Goal: Information Seeking & Learning: Check status

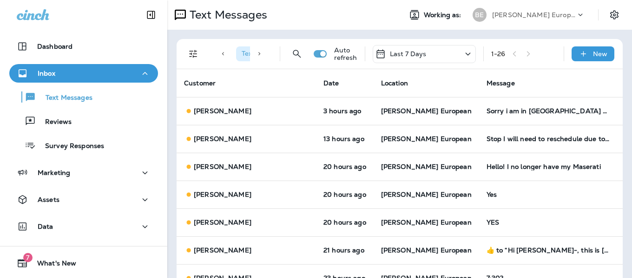
click at [435, 53] on div "Last 7 Days" at bounding box center [424, 54] width 103 height 18
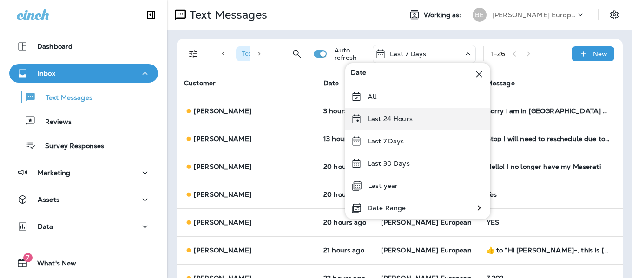
click at [386, 121] on p "Last 24 Hours" at bounding box center [390, 118] width 45 height 7
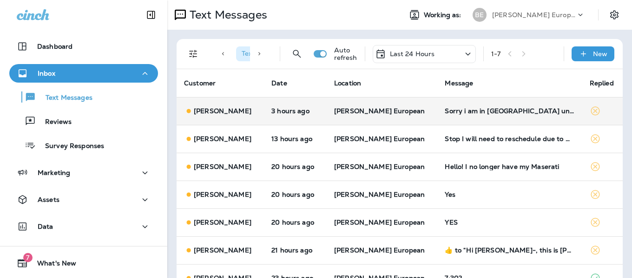
click at [342, 106] on td "[PERSON_NAME] European" at bounding box center [382, 111] width 111 height 28
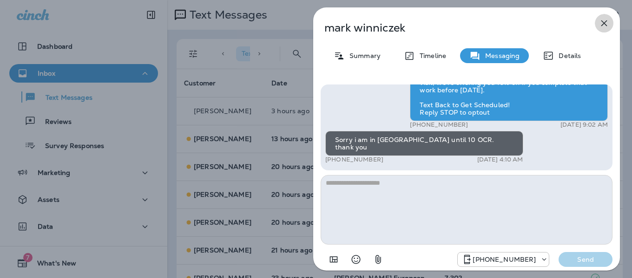
click at [602, 24] on icon "button" at bounding box center [604, 23] width 11 height 11
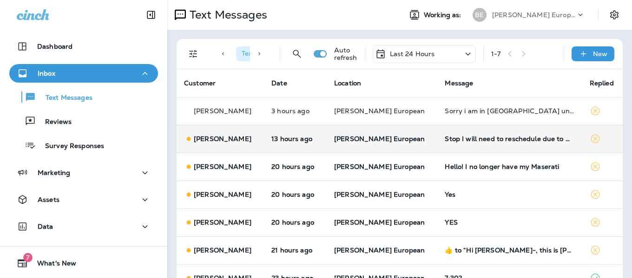
click at [319, 138] on p "13 hours ago" at bounding box center [295, 138] width 48 height 7
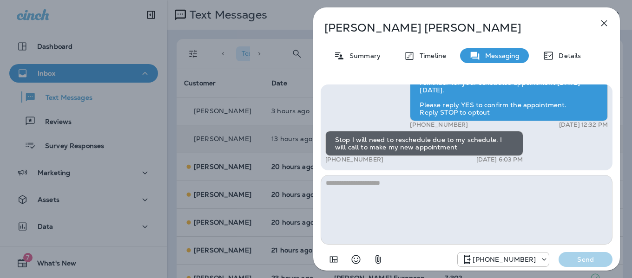
click at [608, 20] on icon "button" at bounding box center [604, 23] width 11 height 11
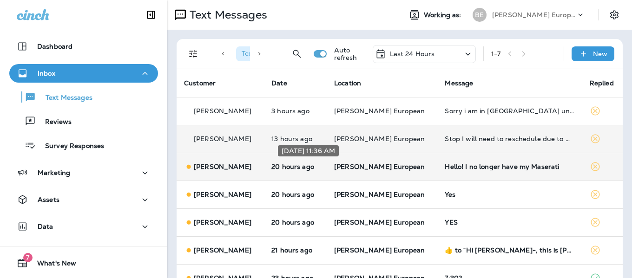
click at [322, 152] on div "[DATE] 11:36 AM" at bounding box center [308, 151] width 61 height 11
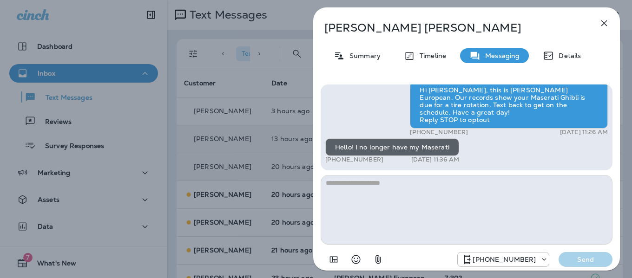
click at [603, 21] on icon "button" at bounding box center [604, 23] width 11 height 11
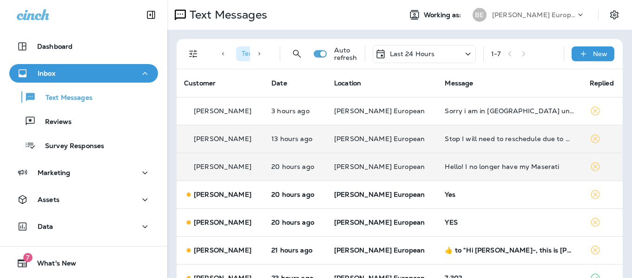
click at [326, 189] on td "20 hours ago" at bounding box center [295, 195] width 63 height 28
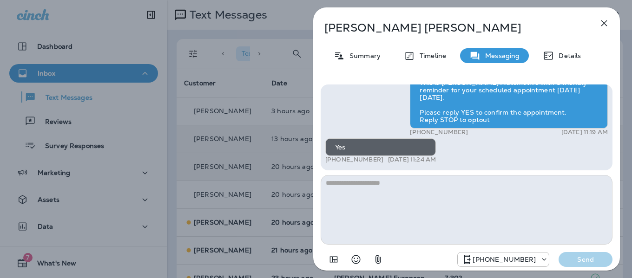
scroll to position [-46, 0]
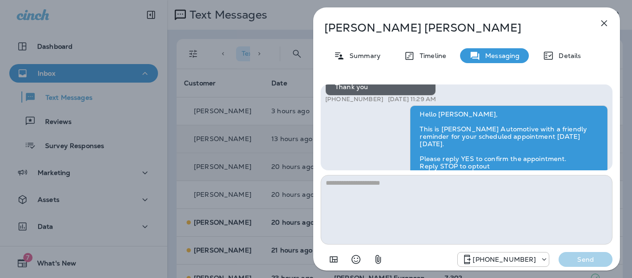
click at [606, 19] on icon "button" at bounding box center [604, 23] width 11 height 11
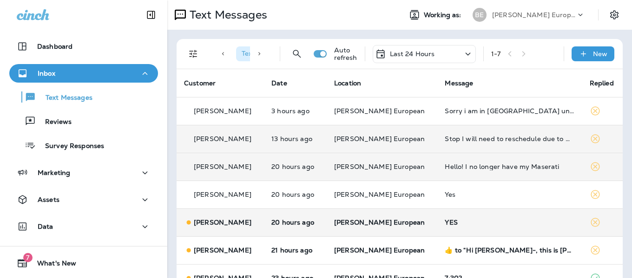
click at [293, 218] on td "20 hours ago" at bounding box center [295, 223] width 63 height 28
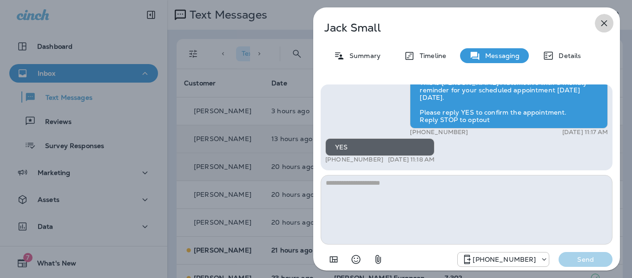
click at [603, 22] on icon "button" at bounding box center [605, 23] width 6 height 6
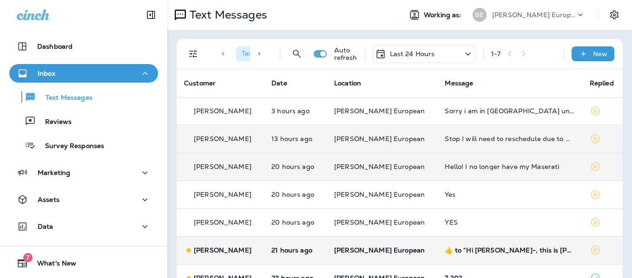
click at [252, 249] on p "[PERSON_NAME]" at bounding box center [223, 250] width 58 height 7
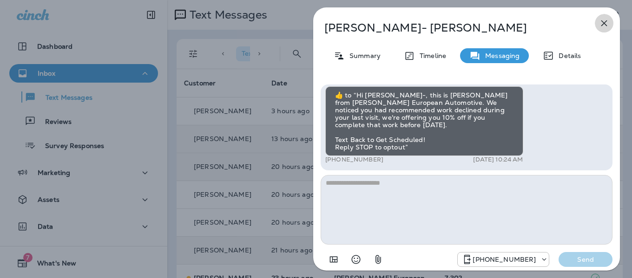
click at [604, 18] on button "button" at bounding box center [604, 23] width 19 height 19
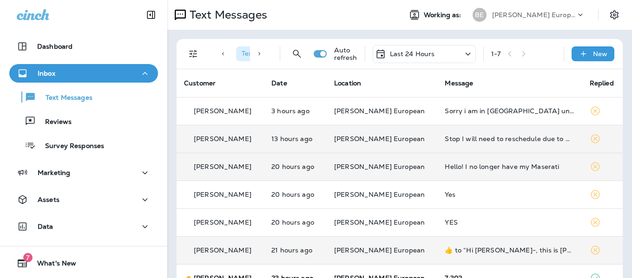
scroll to position [24, 0]
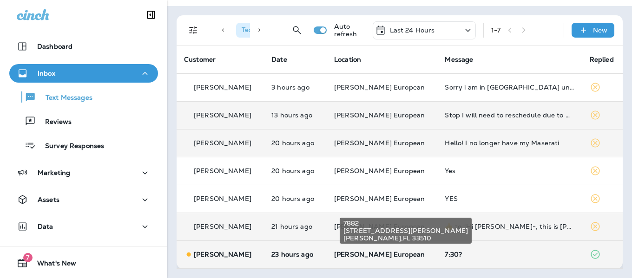
click at [398, 252] on span "[PERSON_NAME] European" at bounding box center [379, 255] width 91 height 8
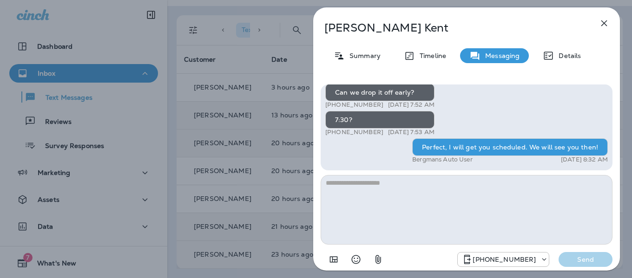
click at [602, 23] on icon "button" at bounding box center [604, 23] width 11 height 11
